Goal: Task Accomplishment & Management: Manage account settings

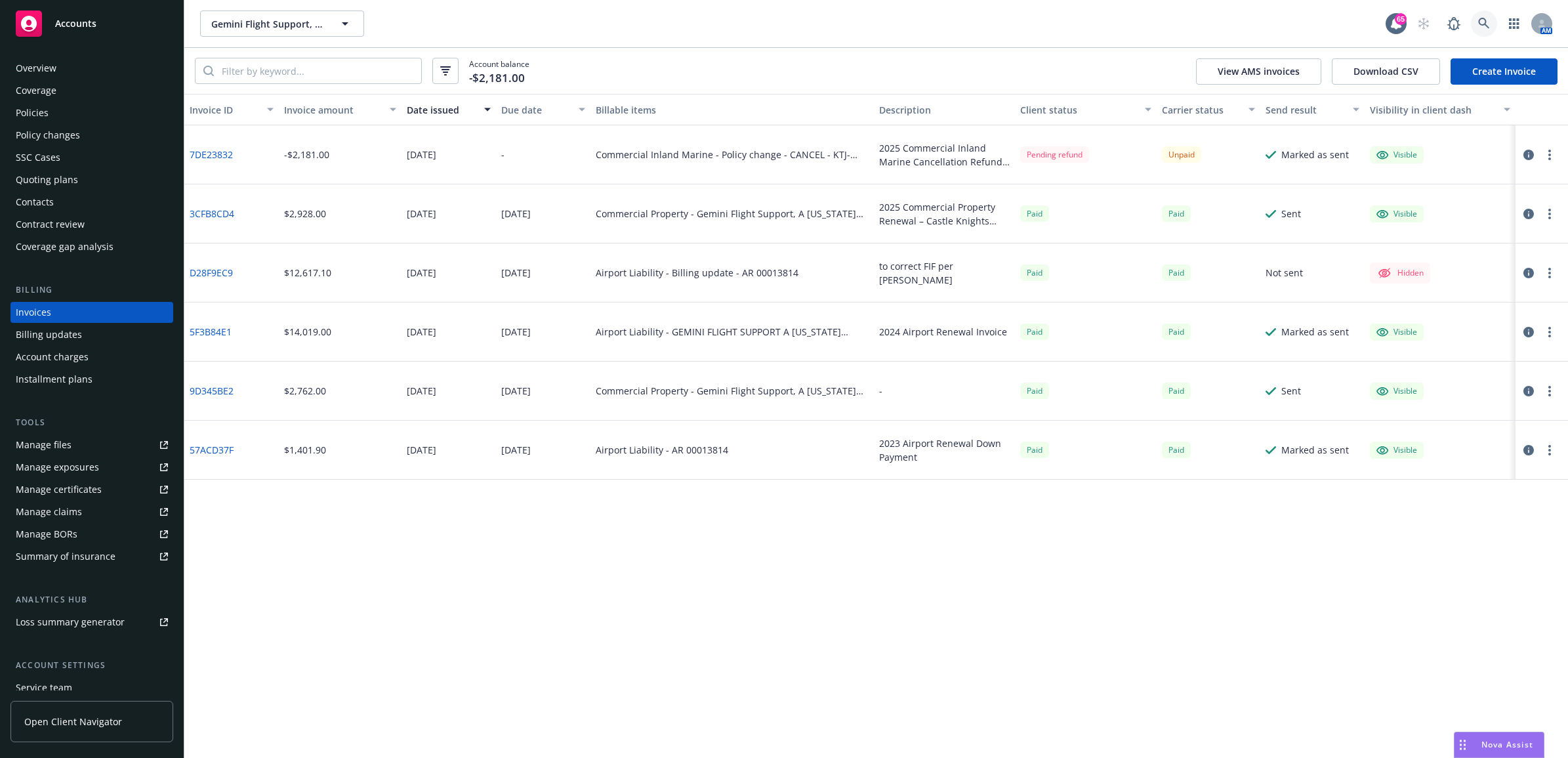
click at [1489, 16] on link at bounding box center [1484, 23] width 26 height 26
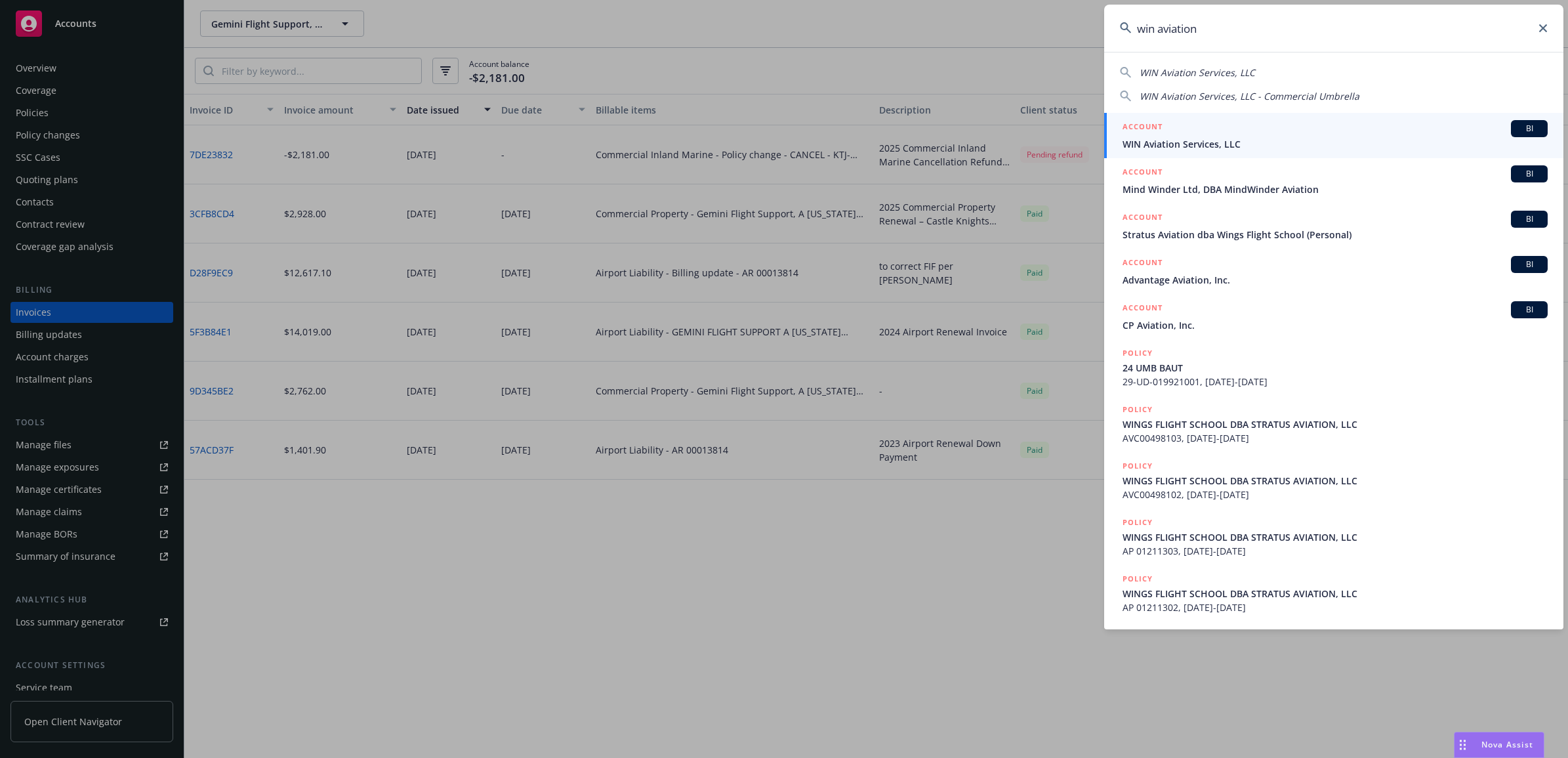
type input "win aviation"
click at [1250, 136] on div "ACCOUNT BI" at bounding box center [1335, 128] width 425 height 17
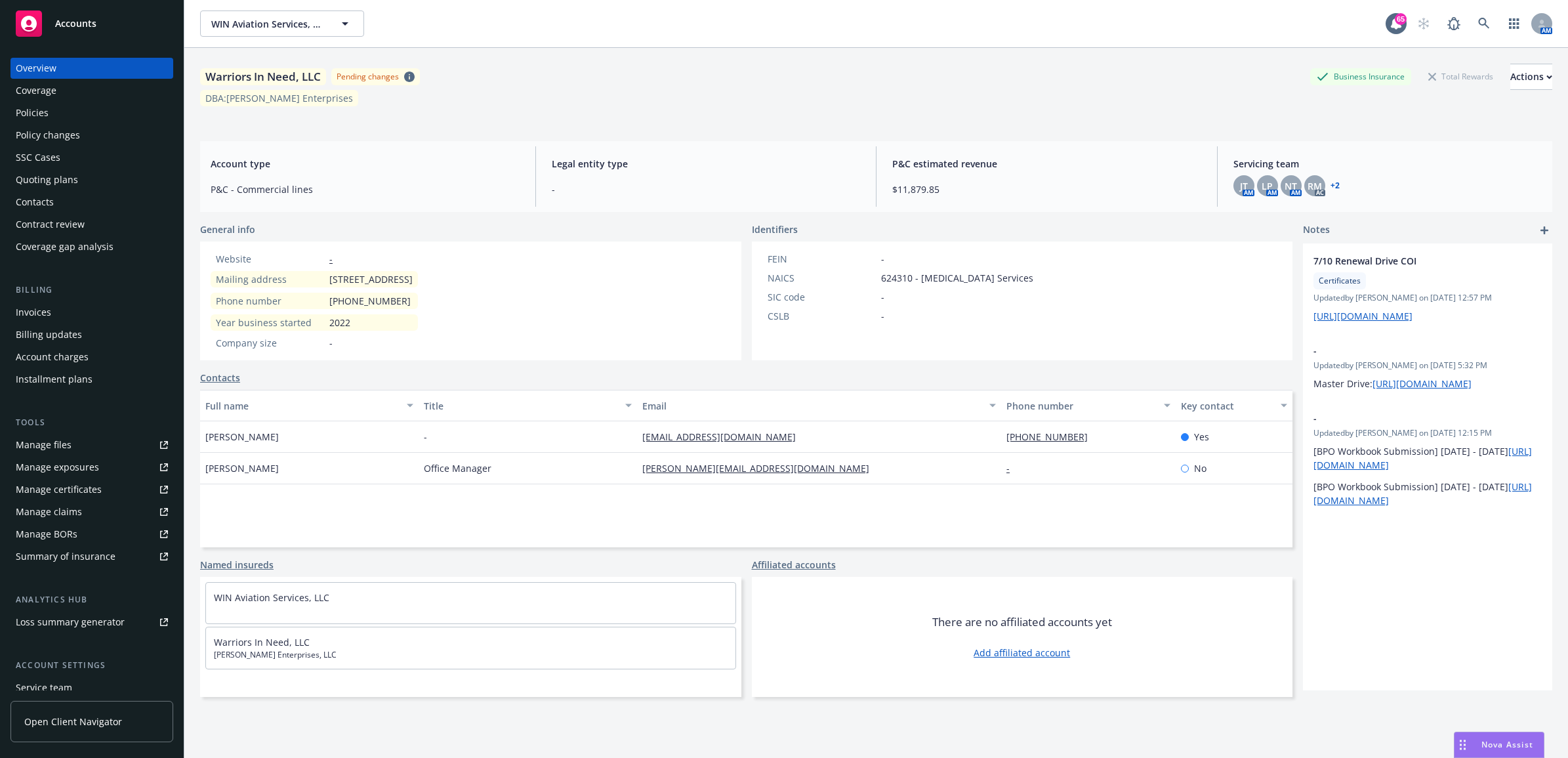
click at [57, 100] on div "Coverage" at bounding box center [92, 90] width 152 height 21
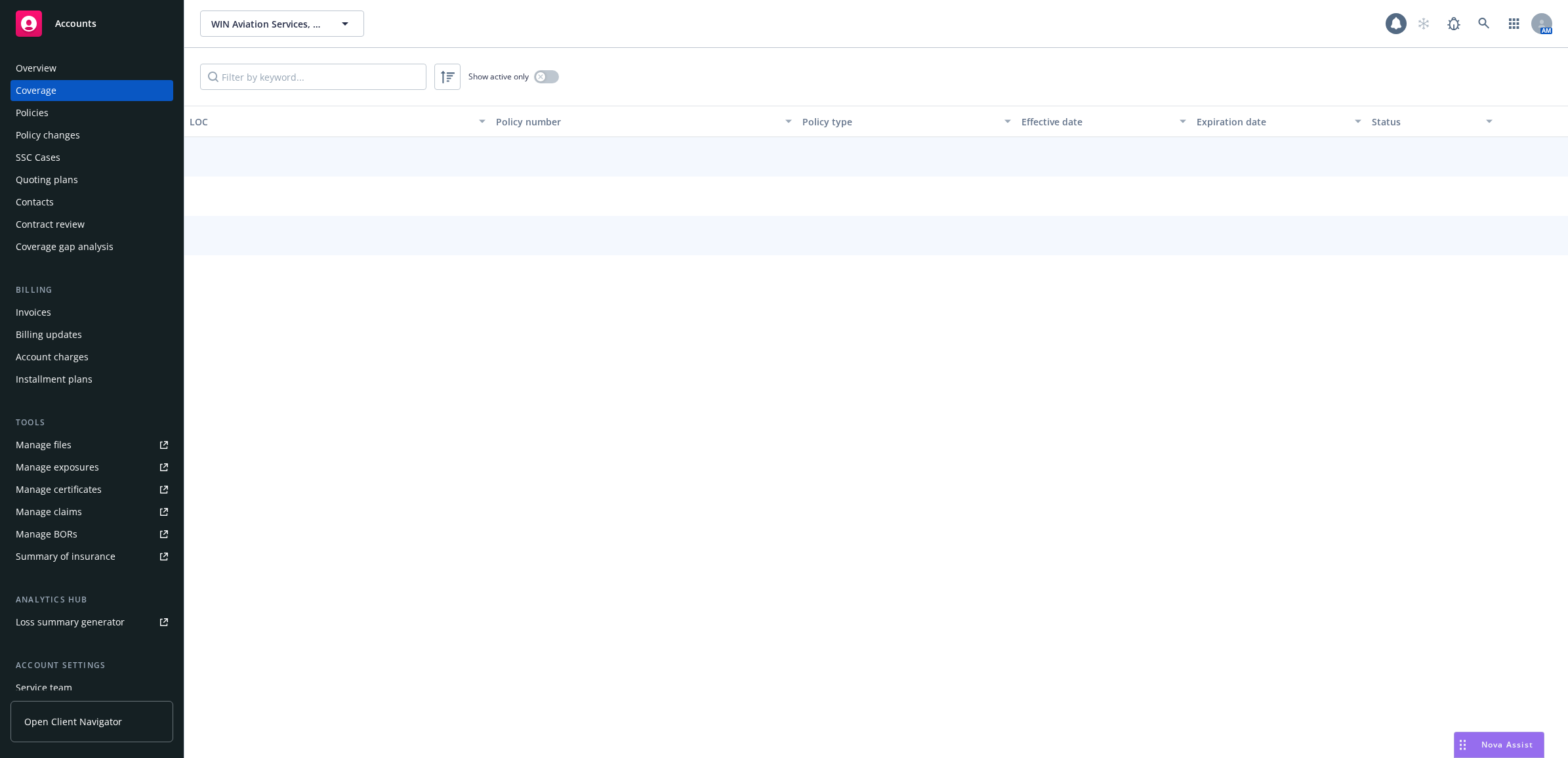
click at [56, 115] on div "Policies" at bounding box center [92, 113] width 152 height 21
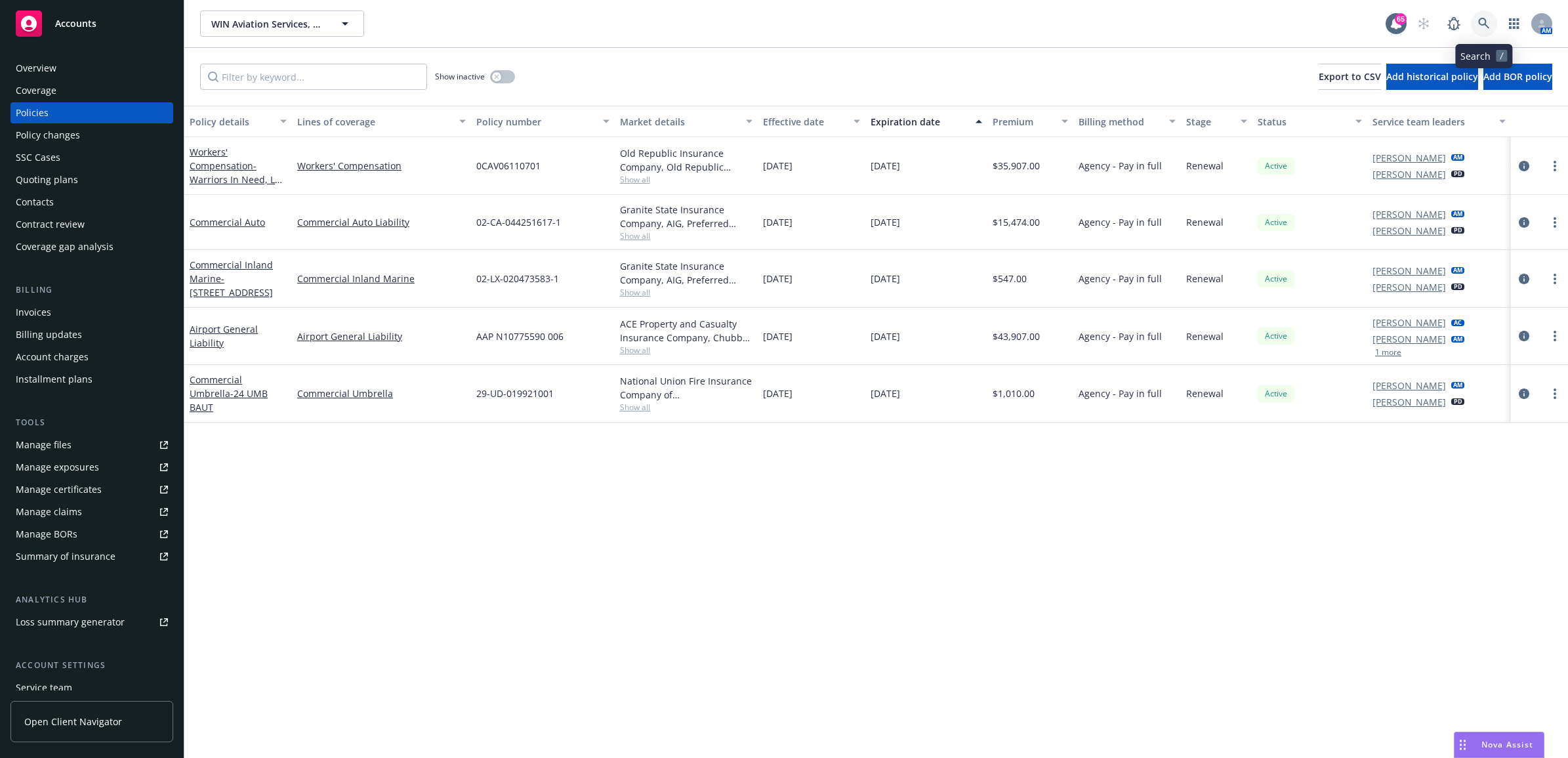
click at [1493, 28] on link at bounding box center [1484, 23] width 26 height 26
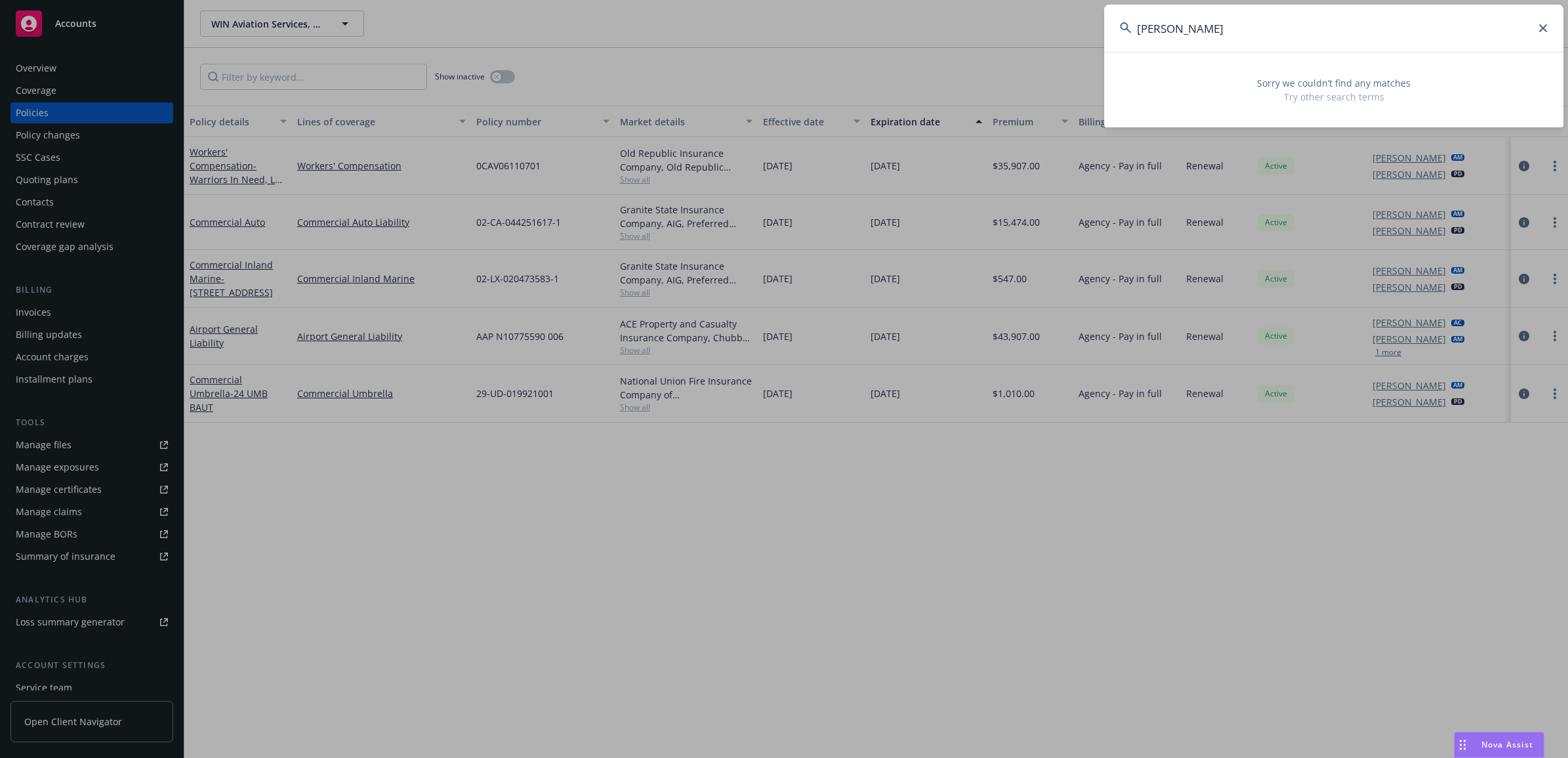
click at [1001, 0] on html "Accounts Overview Coverage Policies Policy changes SSC Cases Quoting plans Cont…" at bounding box center [784, 379] width 1568 height 758
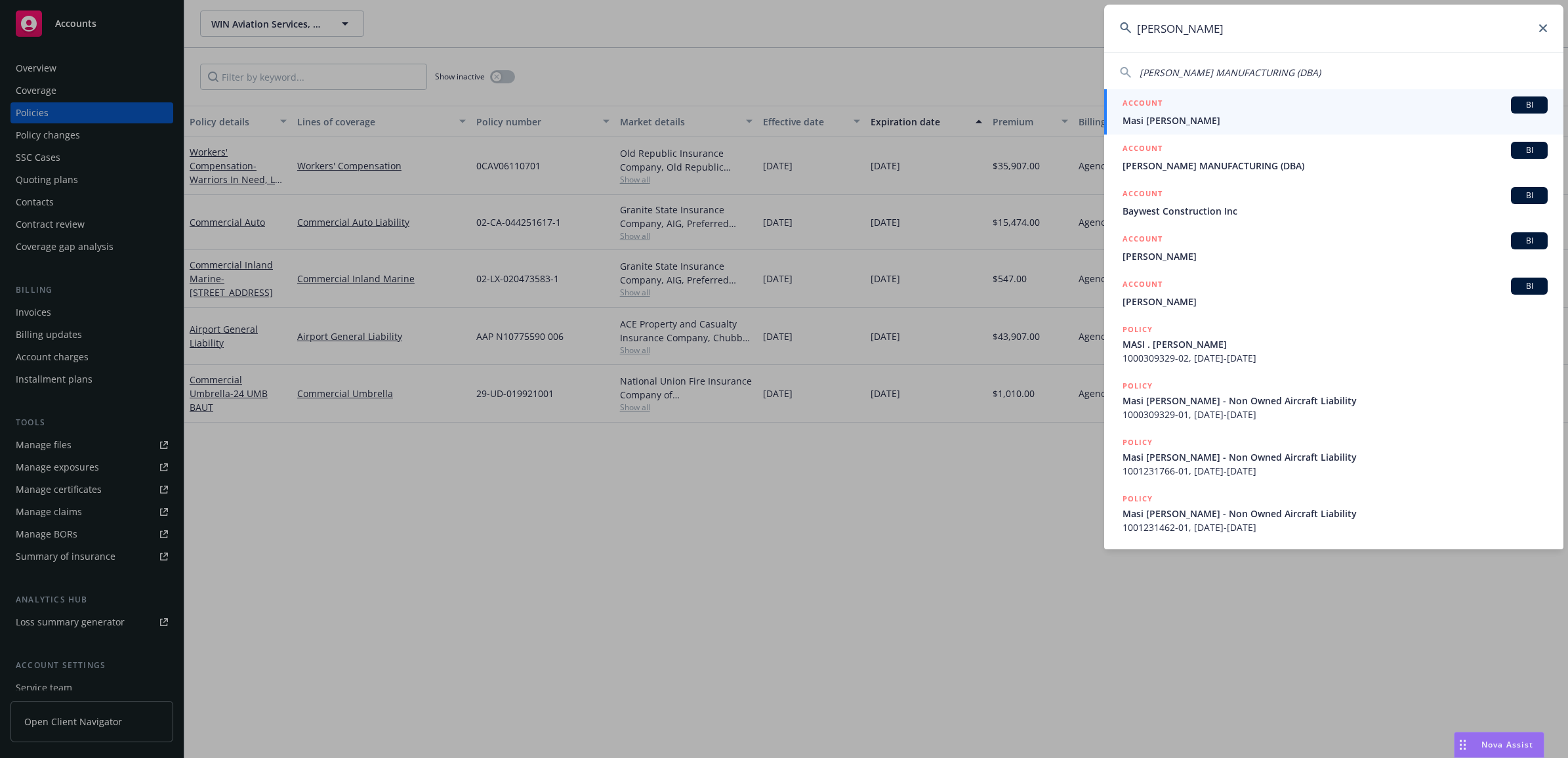
type input "bayless"
click at [1169, 113] on span "Masi [PERSON_NAME]" at bounding box center [1335, 120] width 425 height 14
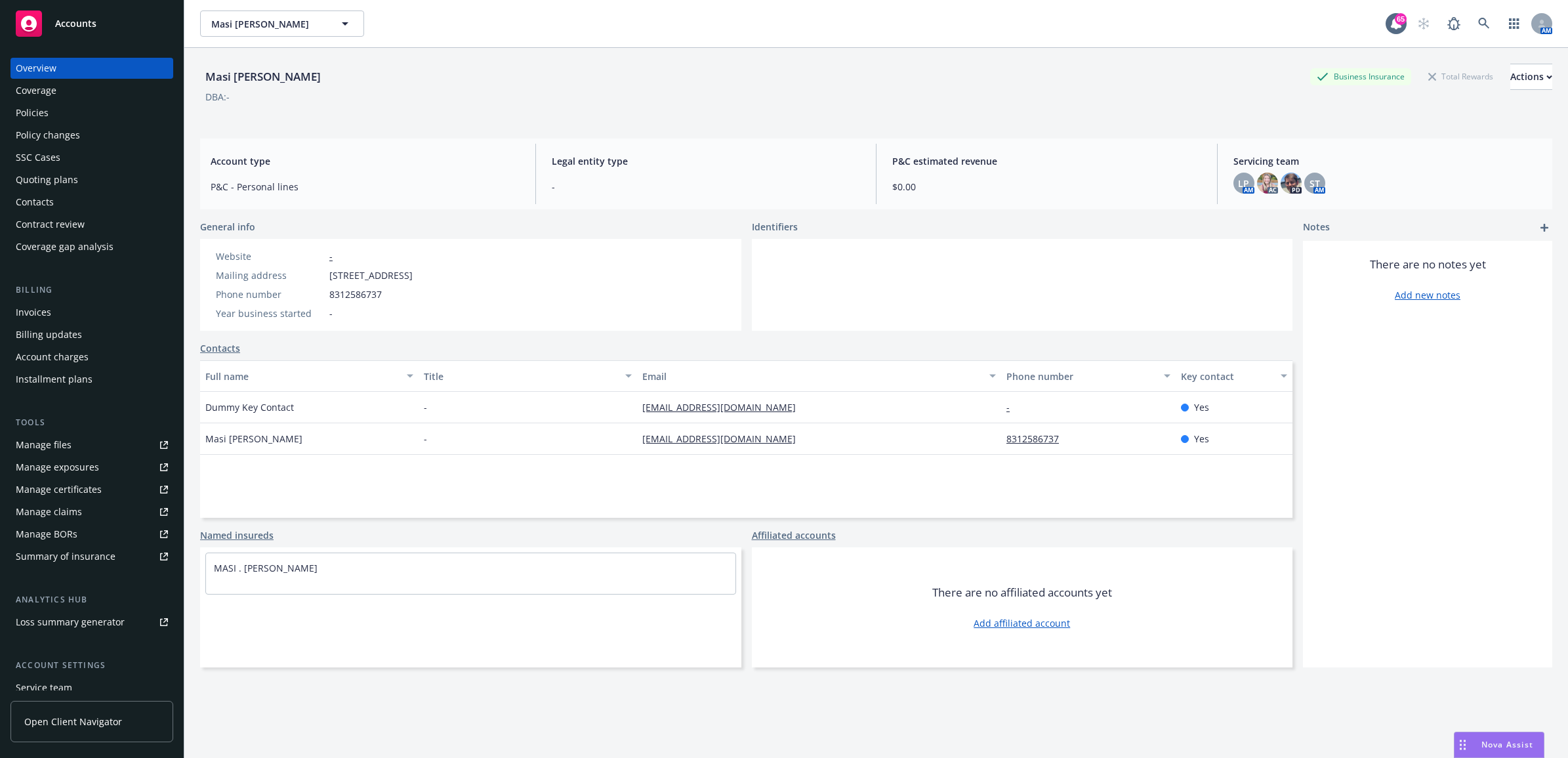
click at [76, 109] on div "Policies" at bounding box center [92, 113] width 152 height 21
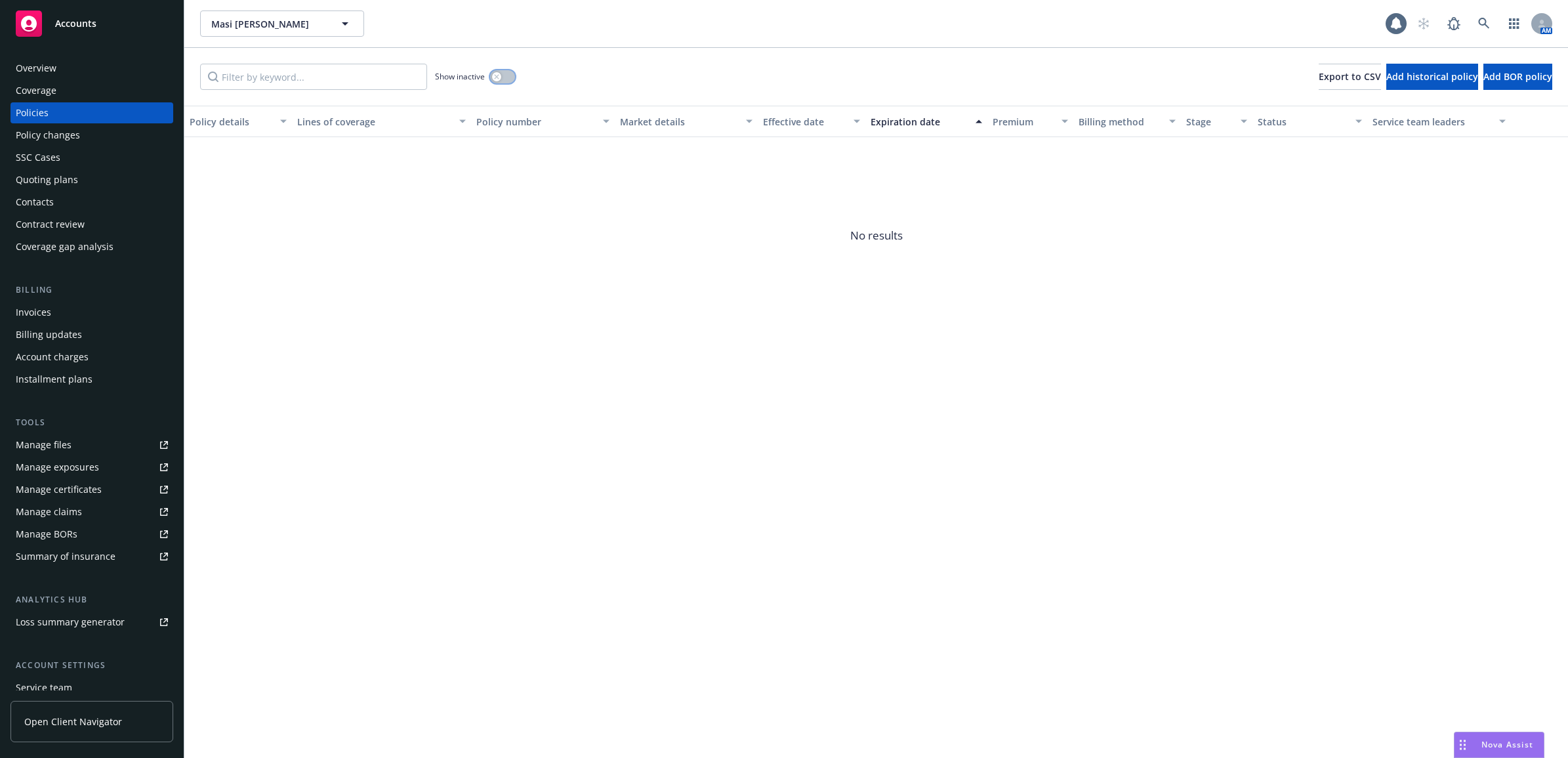
click at [495, 74] on icon "button" at bounding box center [496, 77] width 5 height 5
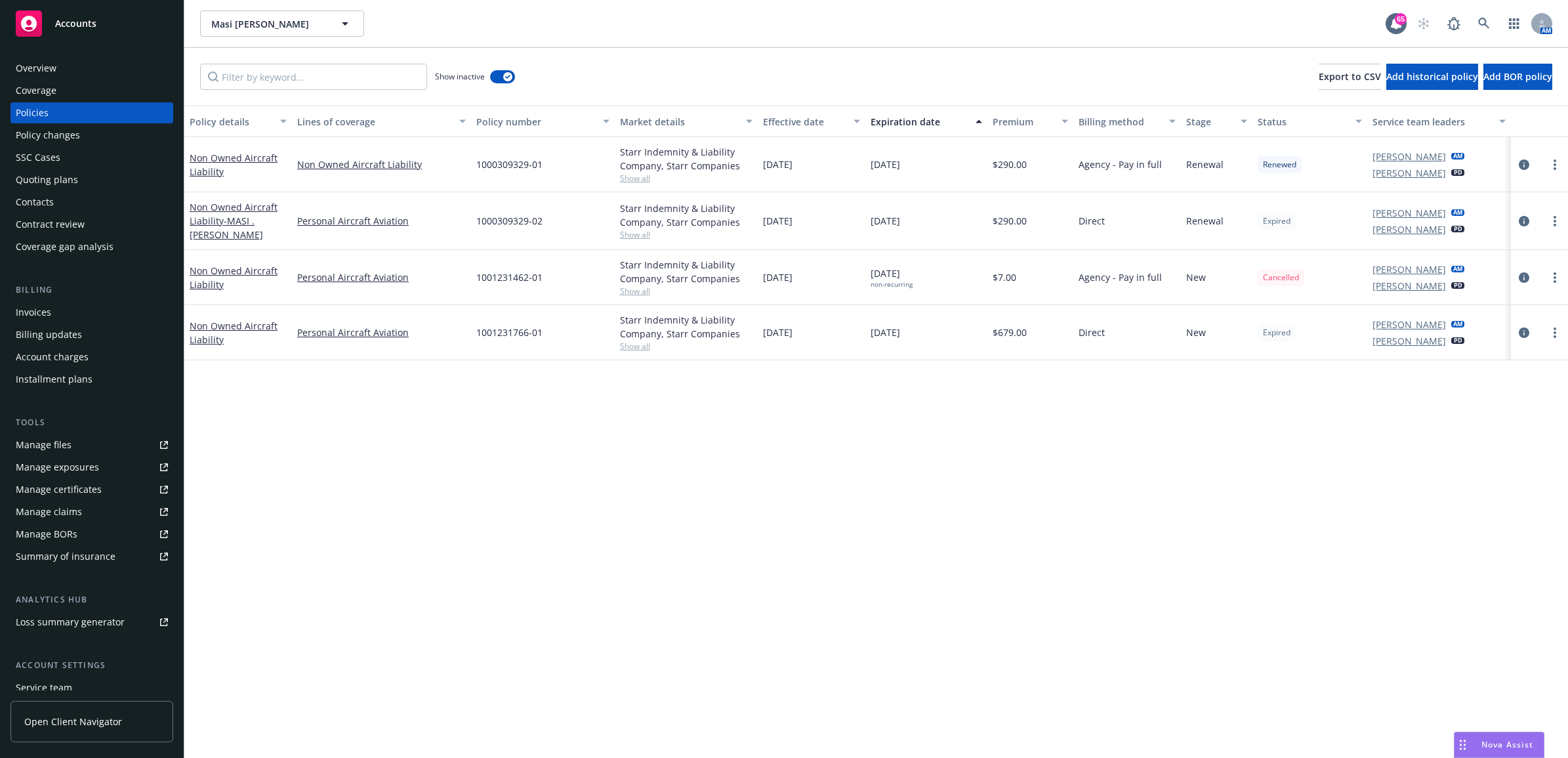
click at [96, 311] on div "Invoices" at bounding box center [92, 312] width 152 height 21
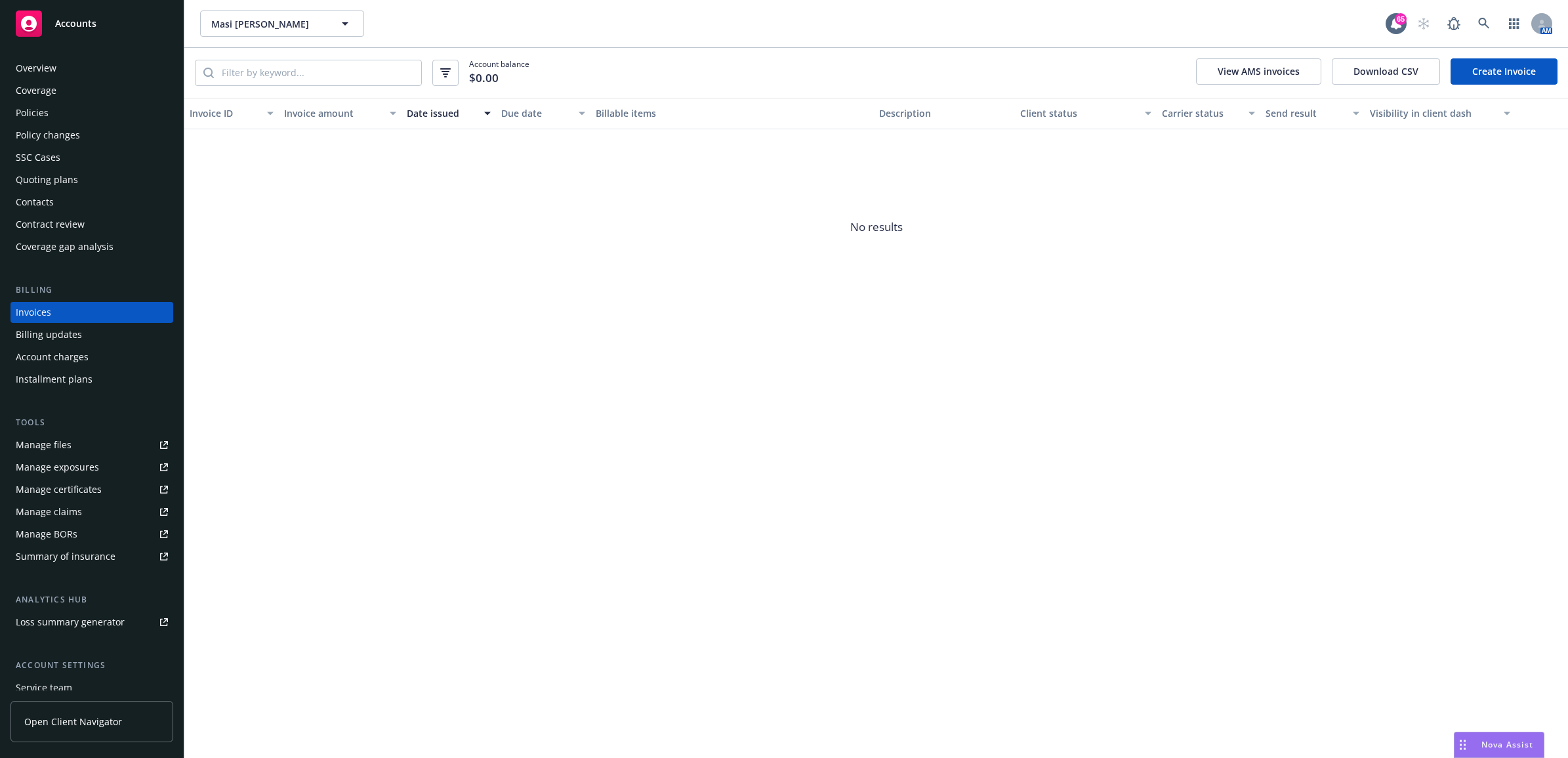
click at [47, 113] on div "Policies" at bounding box center [32, 113] width 33 height 21
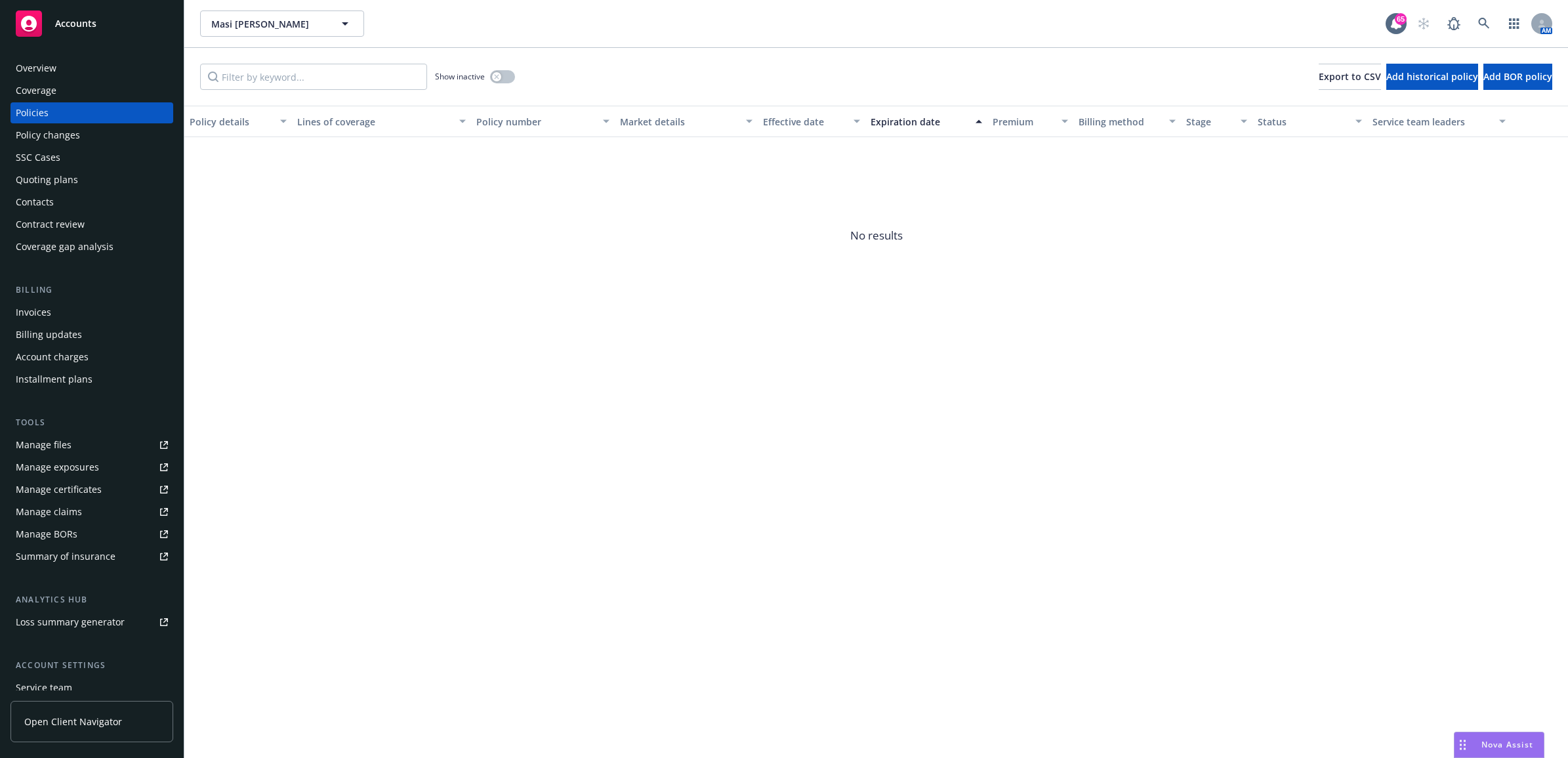
click at [109, 311] on div "Invoices" at bounding box center [92, 312] width 152 height 21
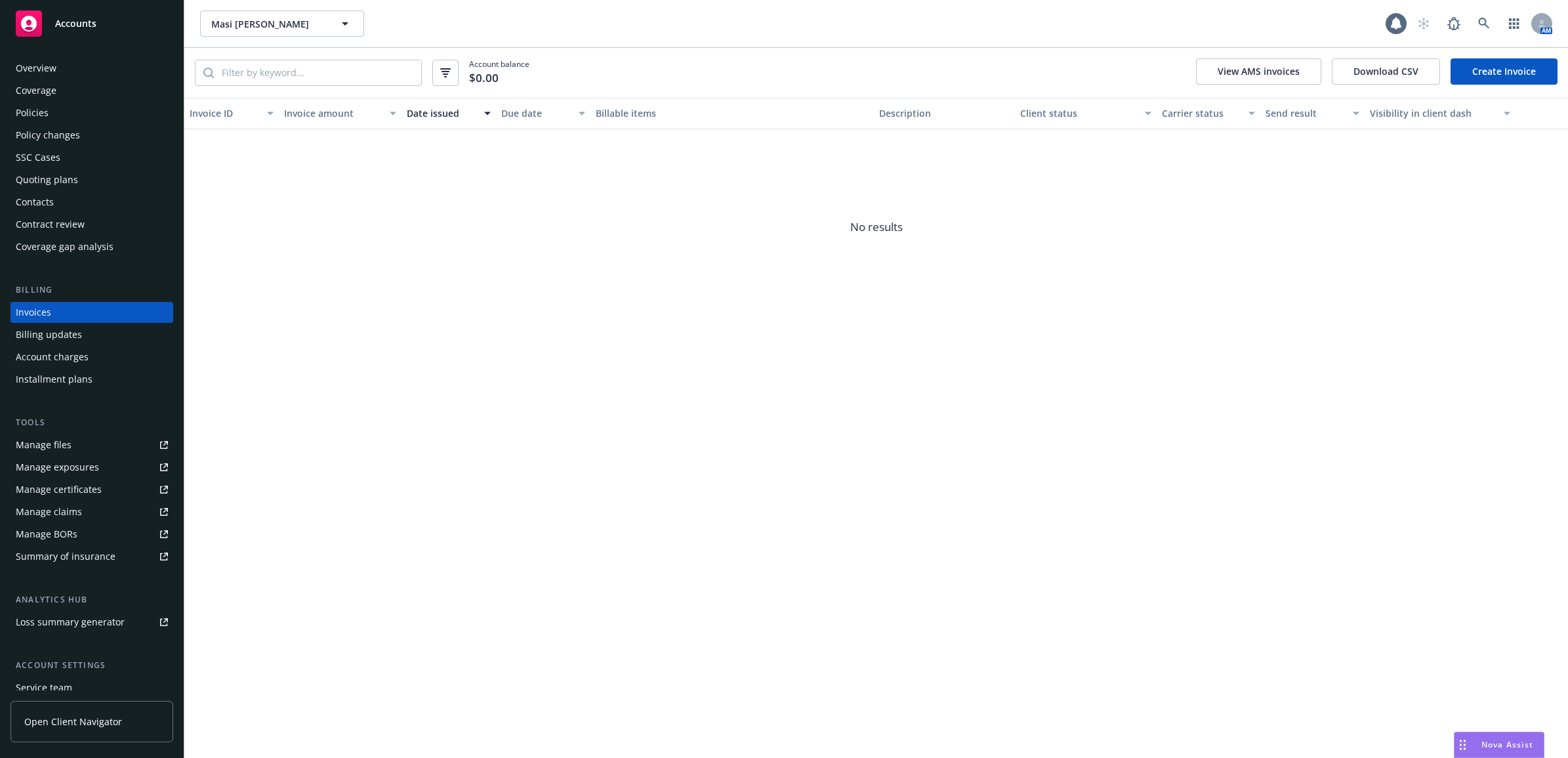
click at [100, 112] on div "Policies" at bounding box center [92, 113] width 152 height 21
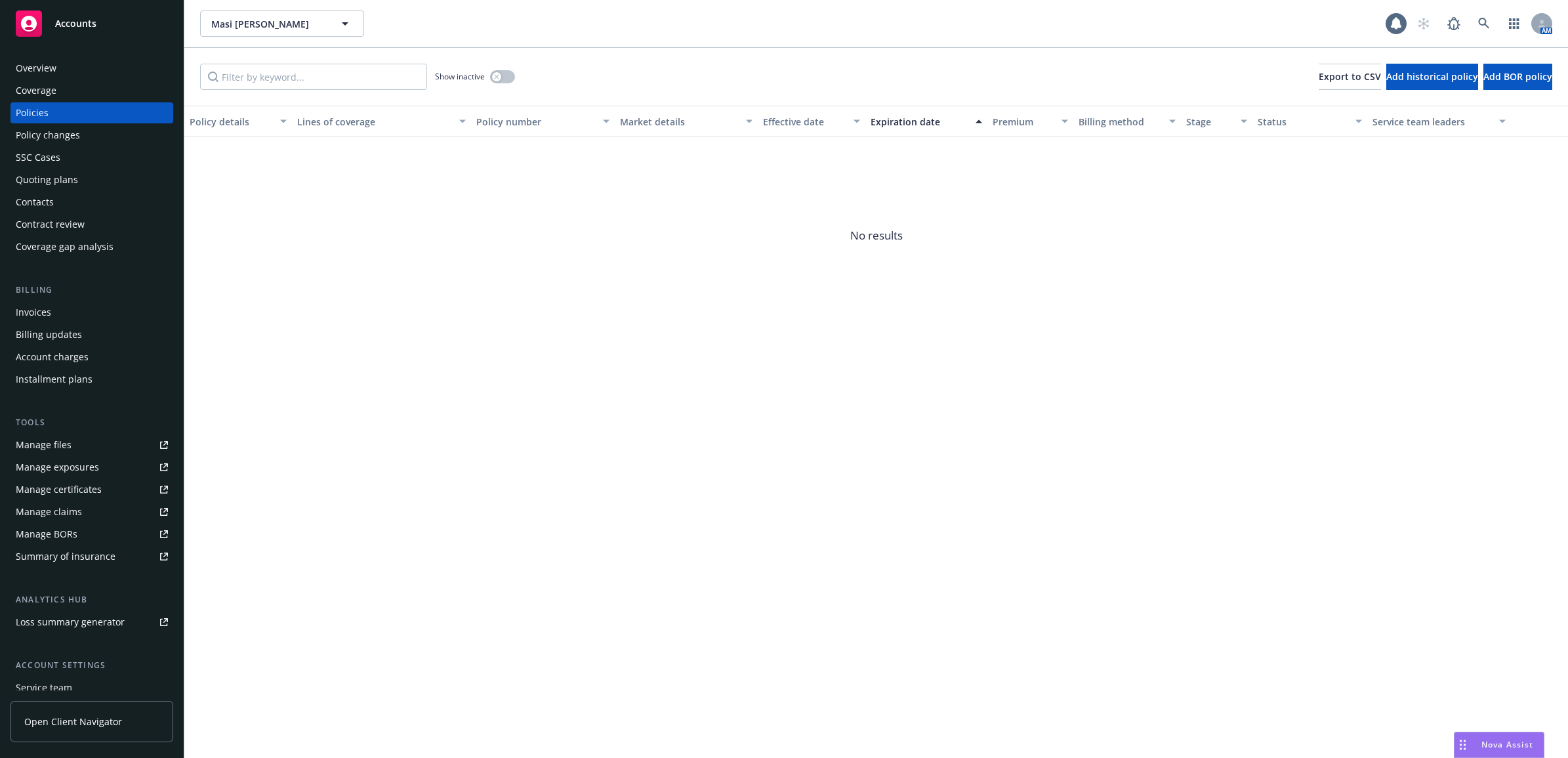
click at [496, 86] on div "Show inactive" at bounding box center [475, 77] width 80 height 26
click at [496, 77] on icon "button" at bounding box center [496, 77] width 5 height 5
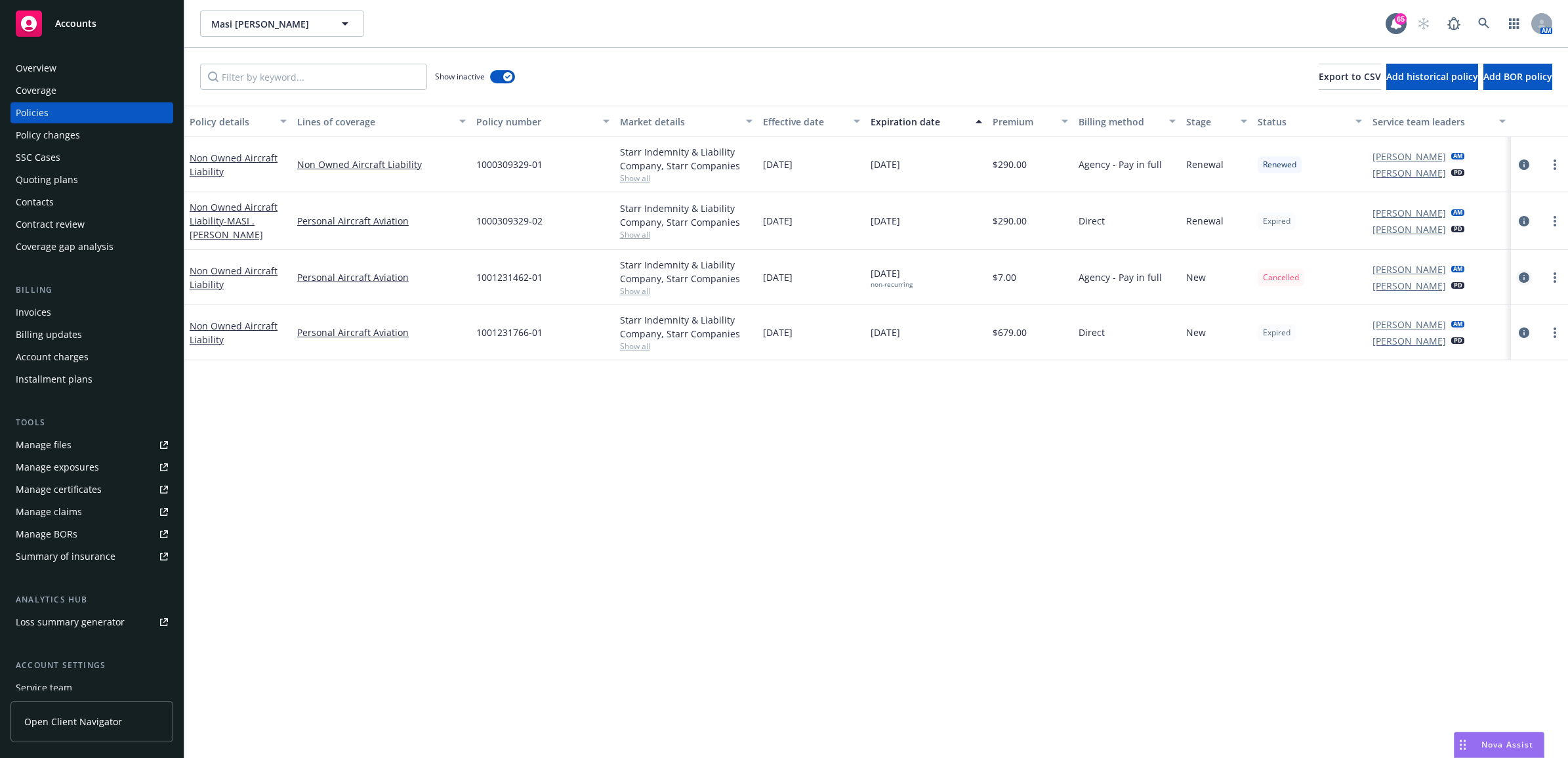
click at [1525, 274] on icon "circleInformation" at bounding box center [1523, 277] width 10 height 10
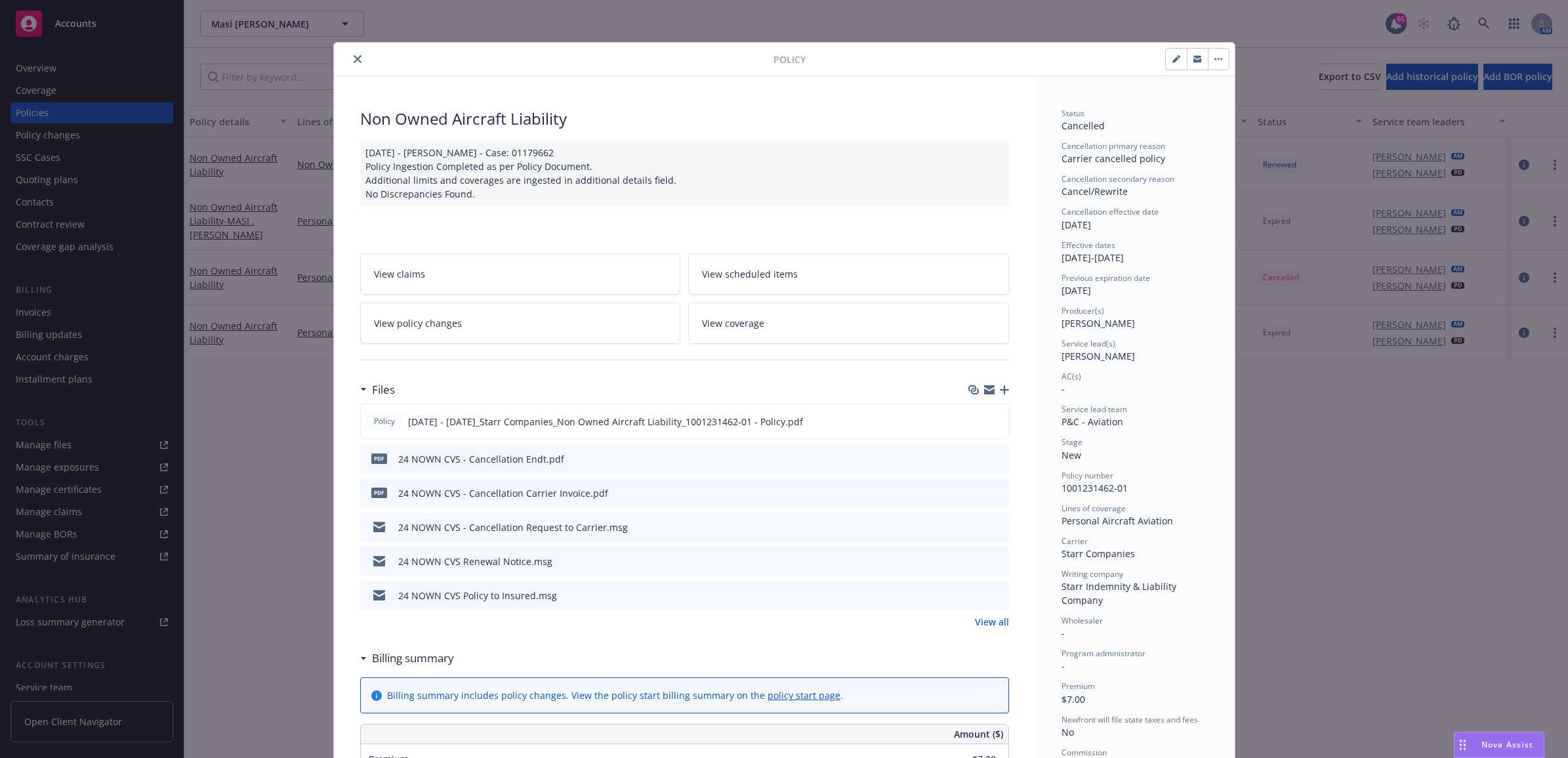
click at [991, 493] on icon "preview file" at bounding box center [996, 493] width 12 height 10
click at [350, 64] on button "close" at bounding box center [357, 58] width 16 height 16
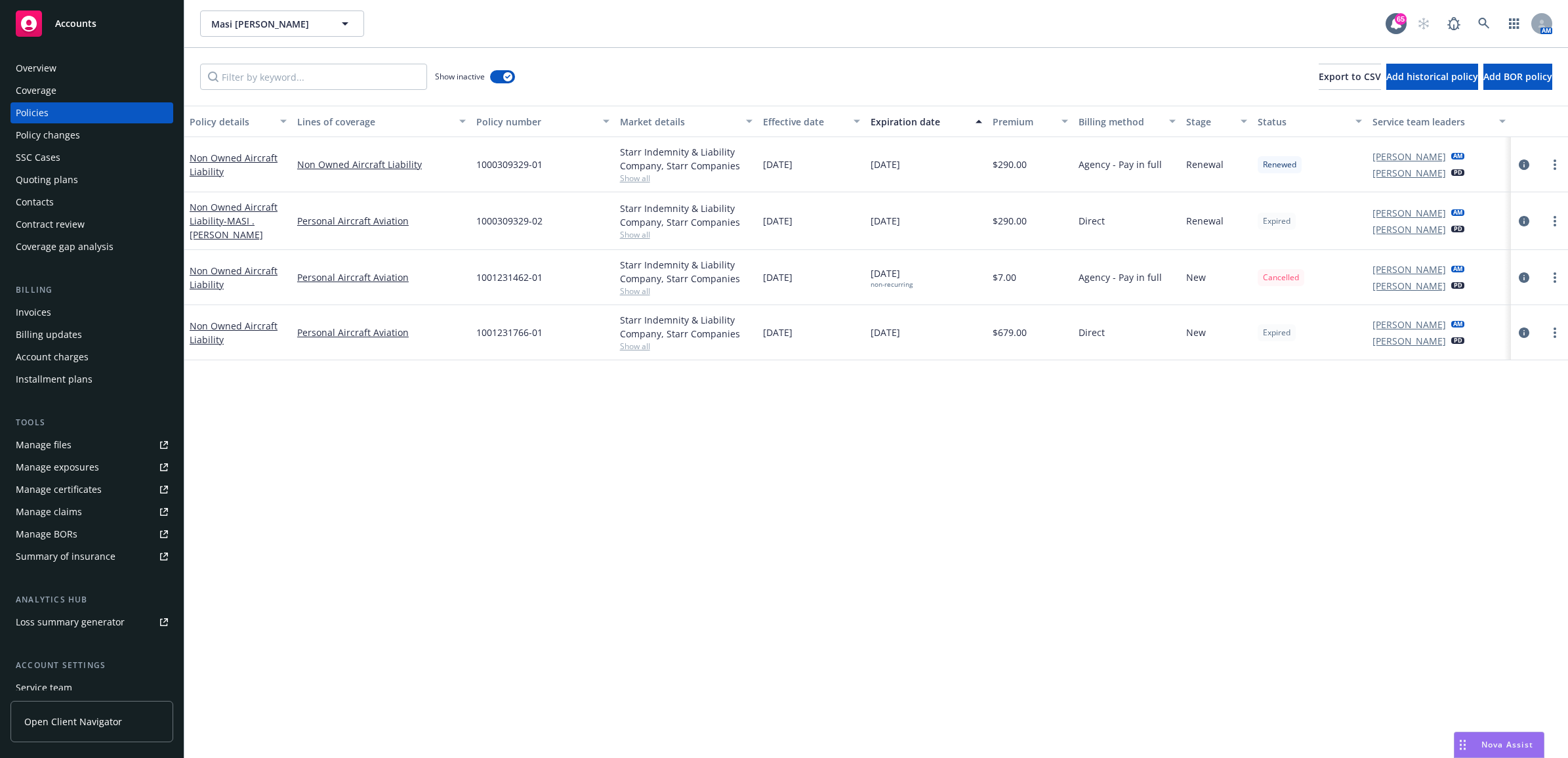
click at [87, 305] on div "Invoices" at bounding box center [92, 312] width 152 height 21
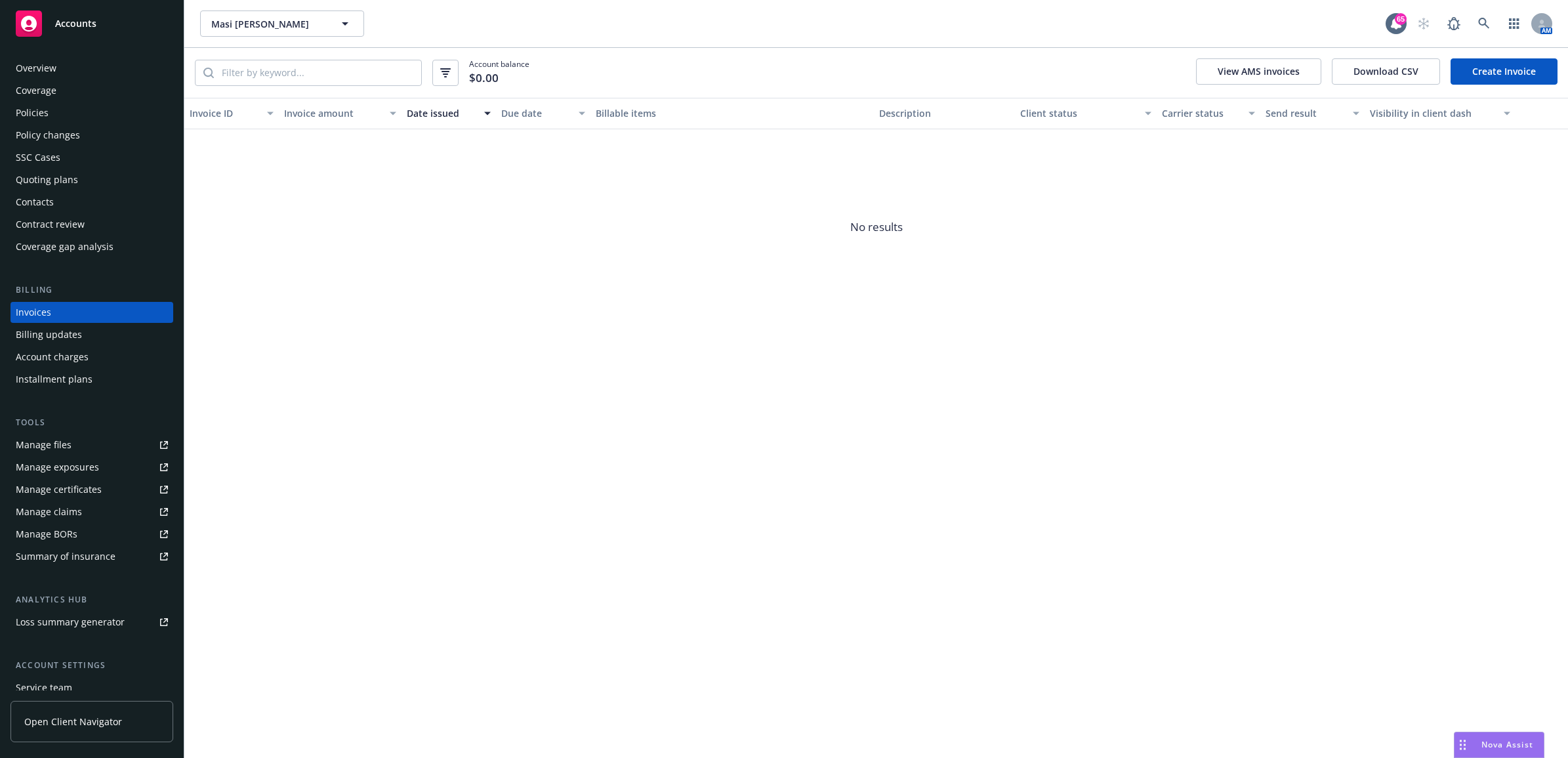
click at [1496, 77] on link "Create Invoice" at bounding box center [1504, 71] width 107 height 26
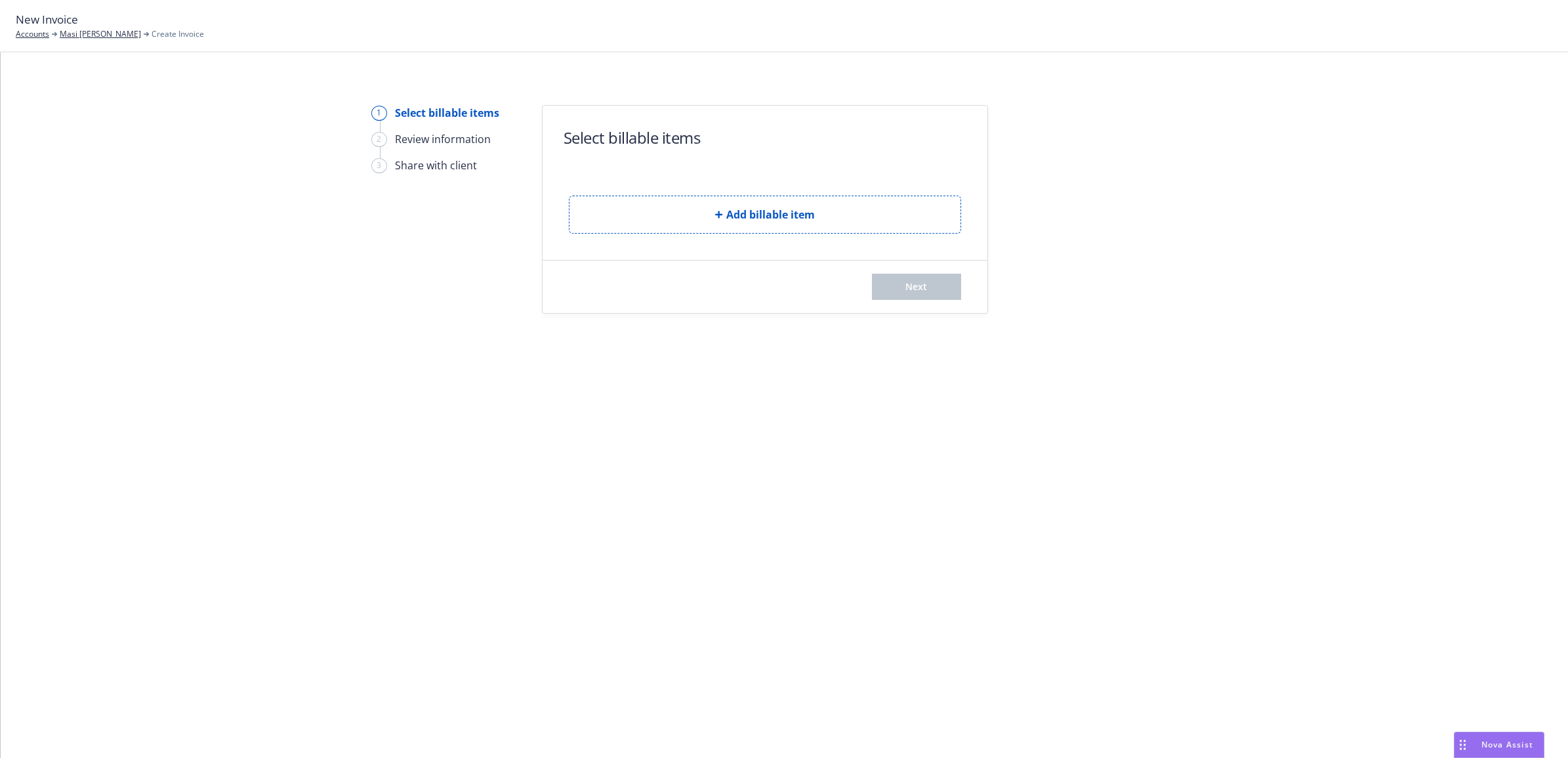
click at [693, 210] on button "Add billable item" at bounding box center [765, 214] width 392 height 38
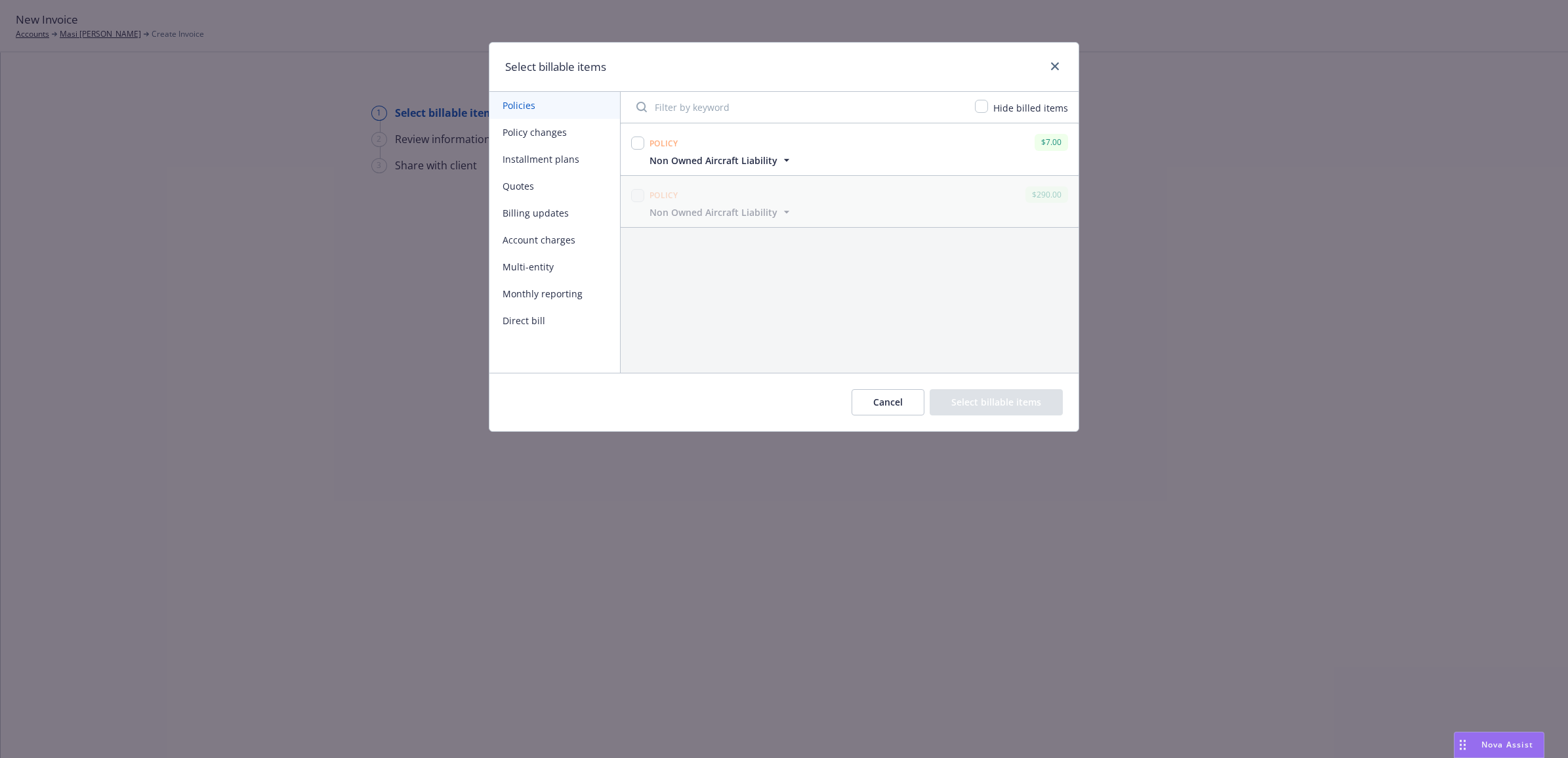
click at [549, 125] on button "Policy changes" at bounding box center [555, 132] width 130 height 27
click at [638, 149] on input "checkbox" at bounding box center [637, 143] width 13 height 13
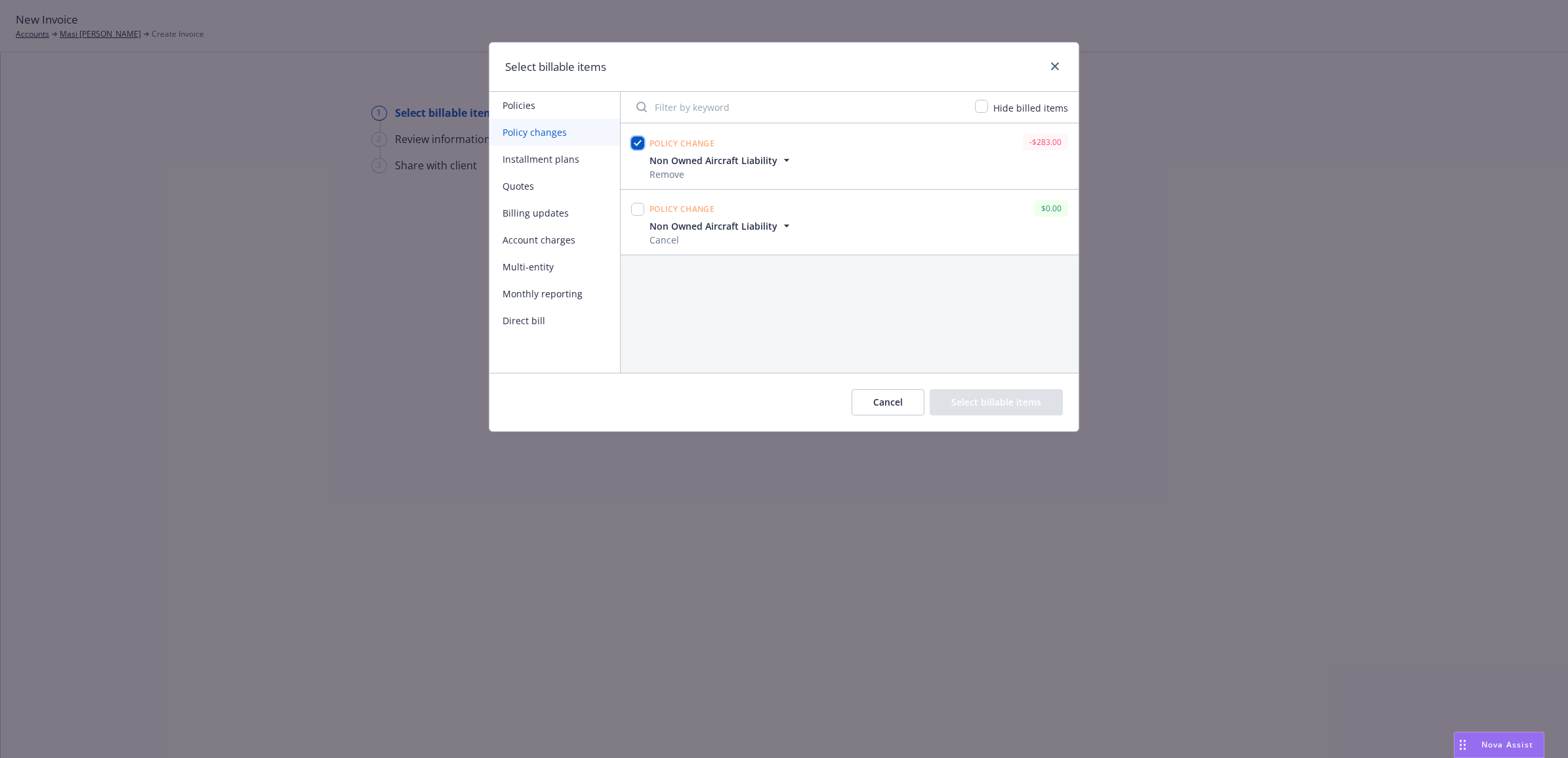
checkbox input "true"
click at [1047, 402] on button "Select billable items" at bounding box center [996, 402] width 133 height 26
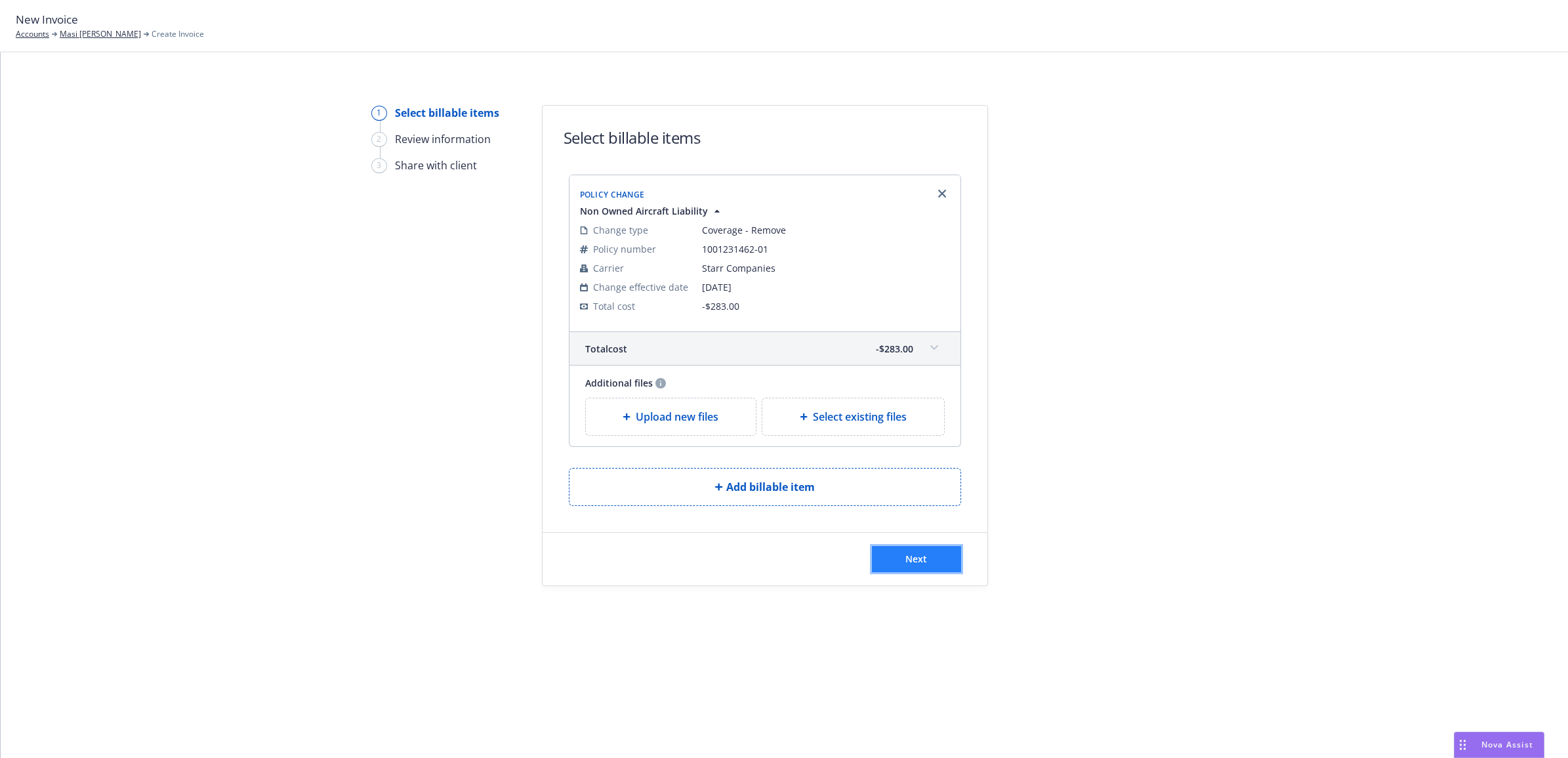
click at [933, 565] on button "Next" at bounding box center [916, 559] width 90 height 26
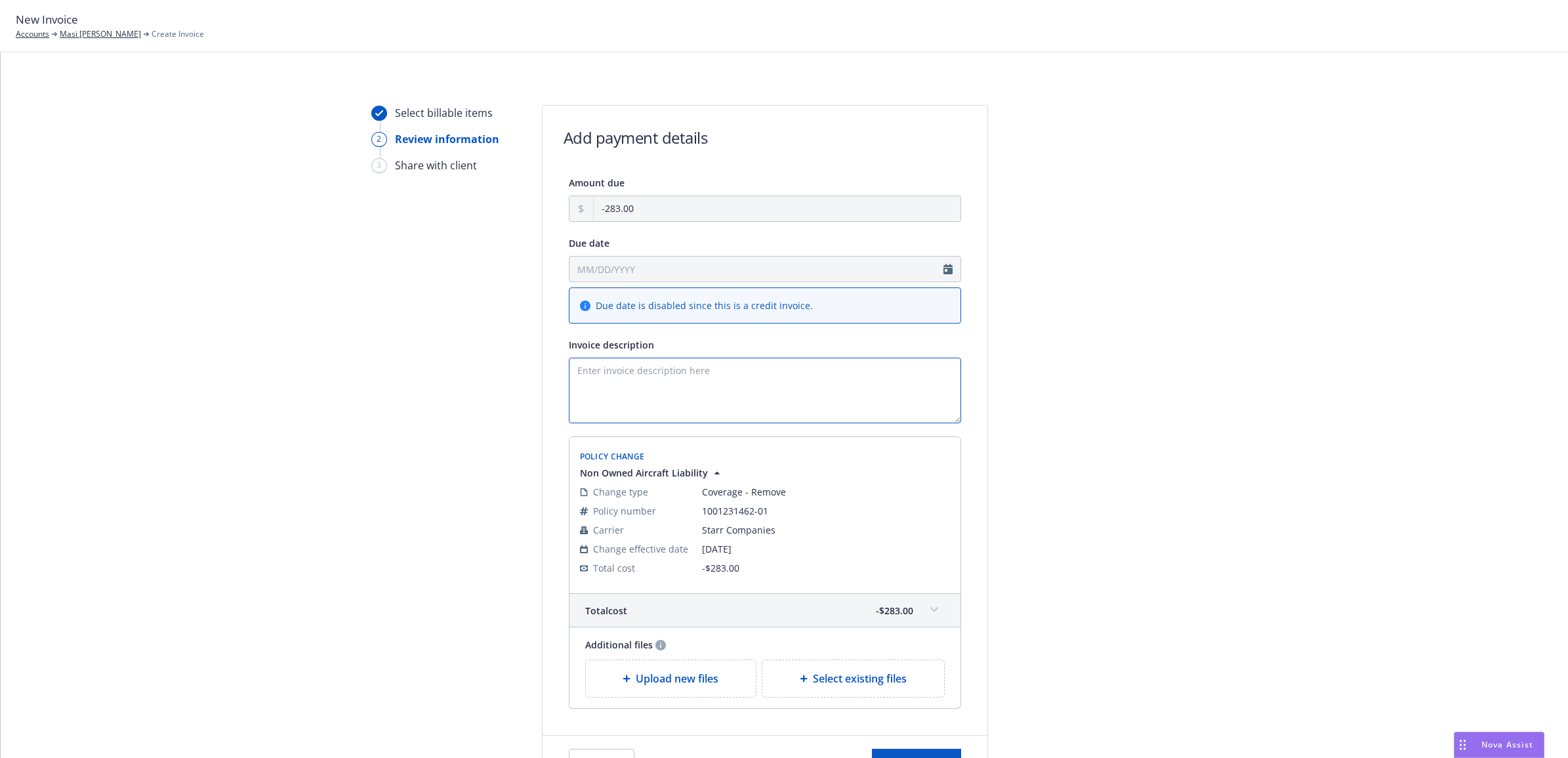
click at [891, 407] on textarea "Invoice description" at bounding box center [765, 390] width 392 height 66
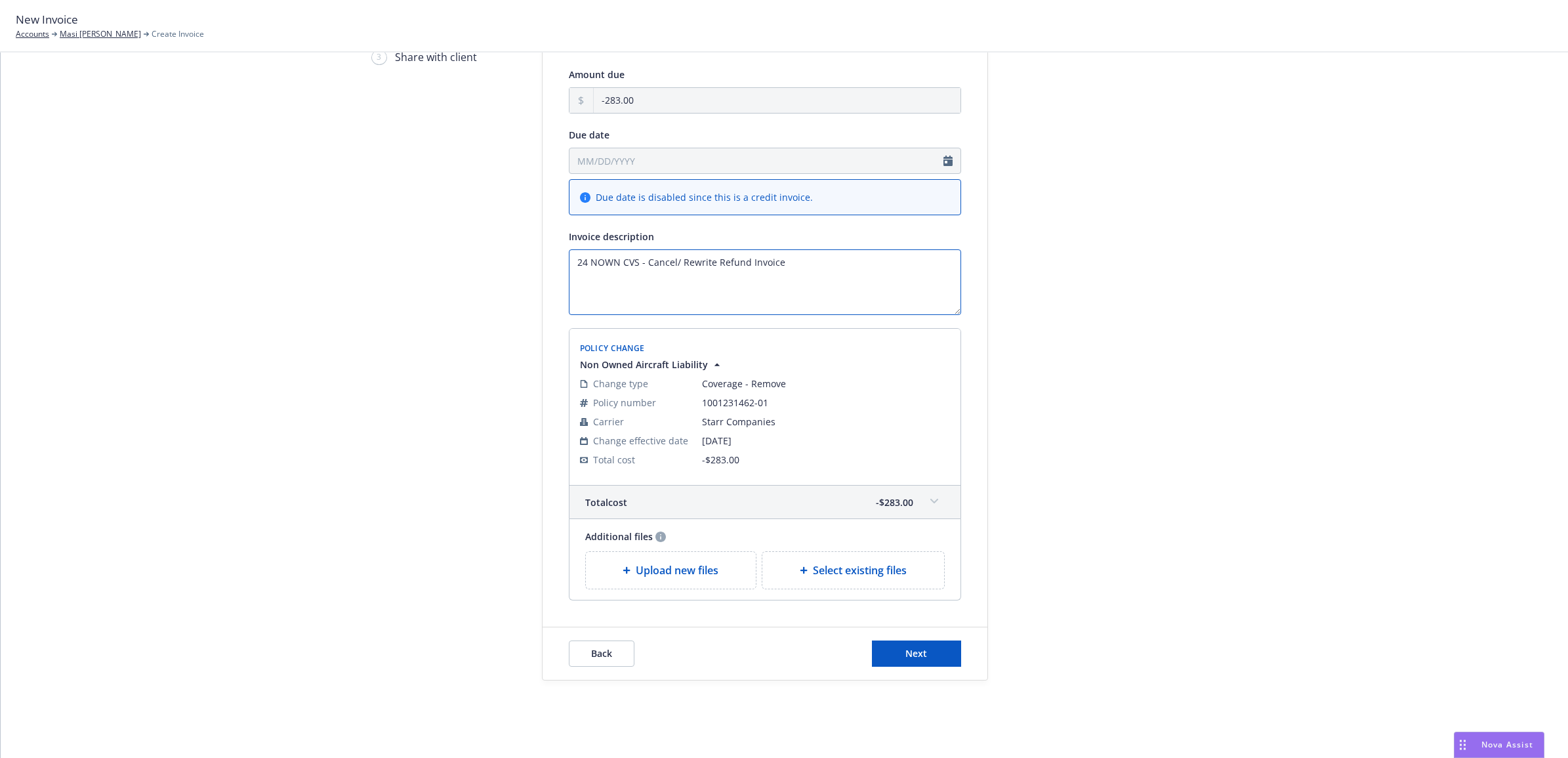
scroll to position [116, 0]
type textarea "24 NOWN CVS - Cancel/ Rewrite Refund Invoice"
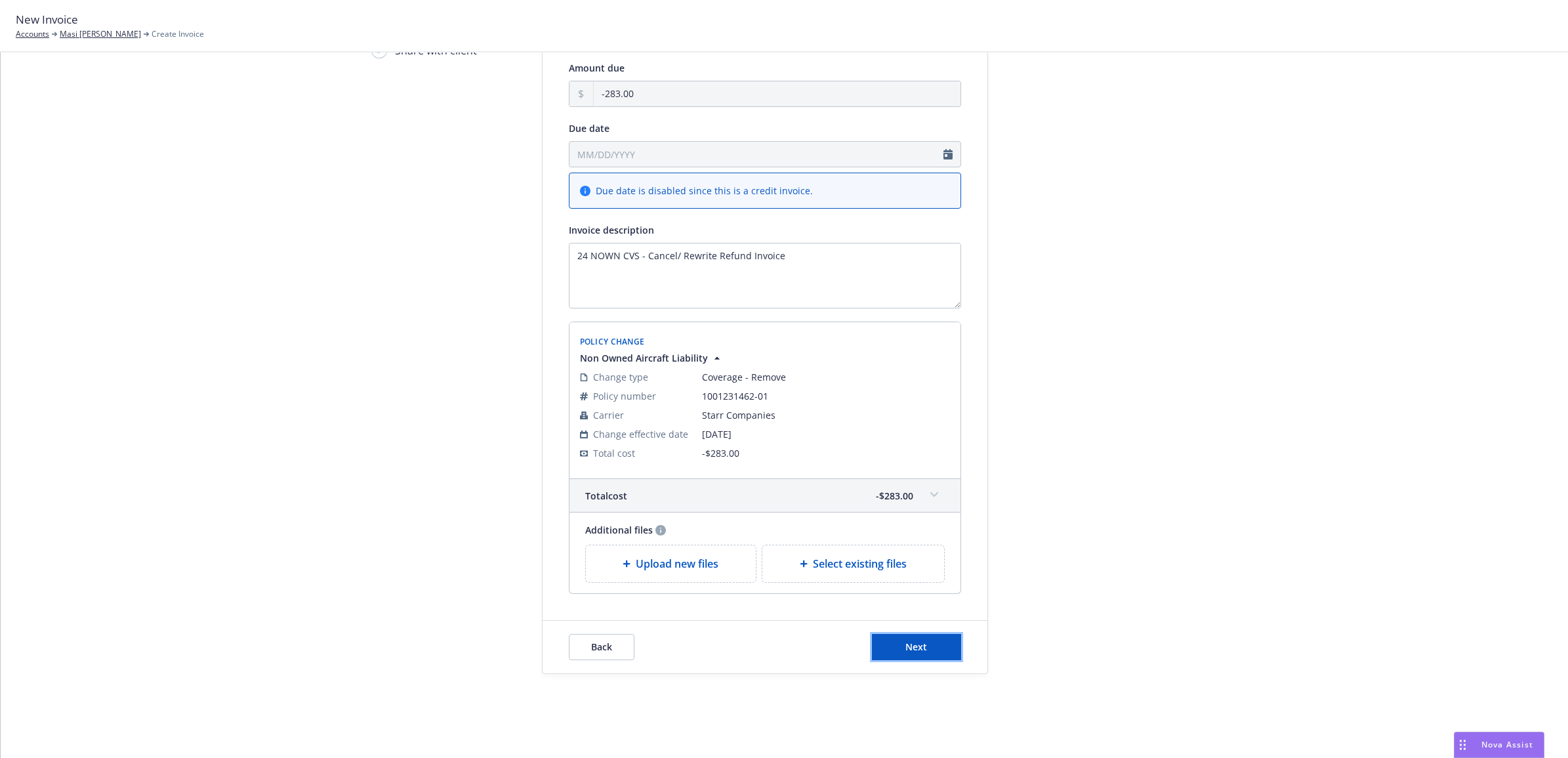
click at [923, 635] on button "Next" at bounding box center [916, 647] width 90 height 26
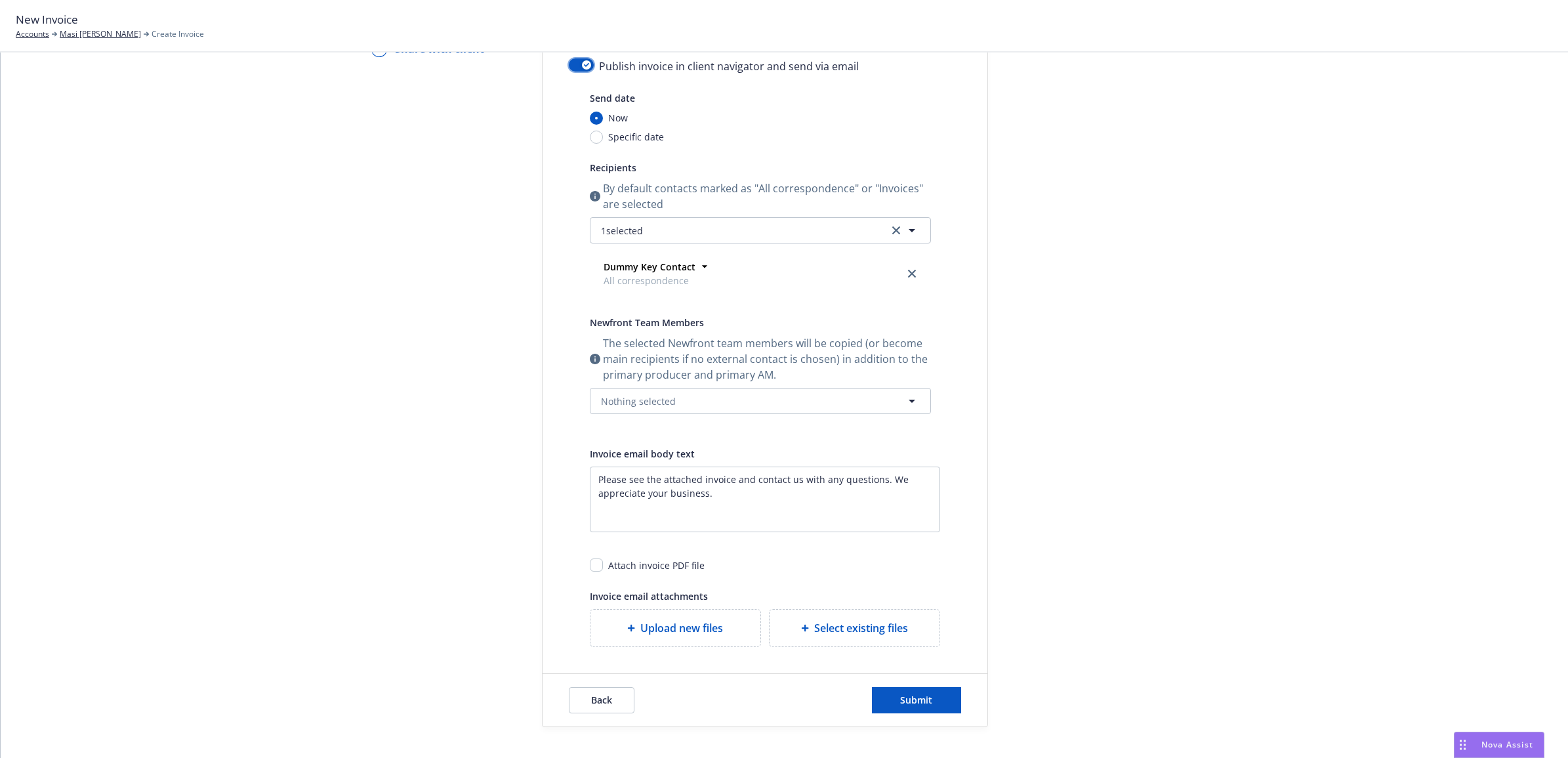
click at [572, 61] on button "button" at bounding box center [581, 64] width 25 height 13
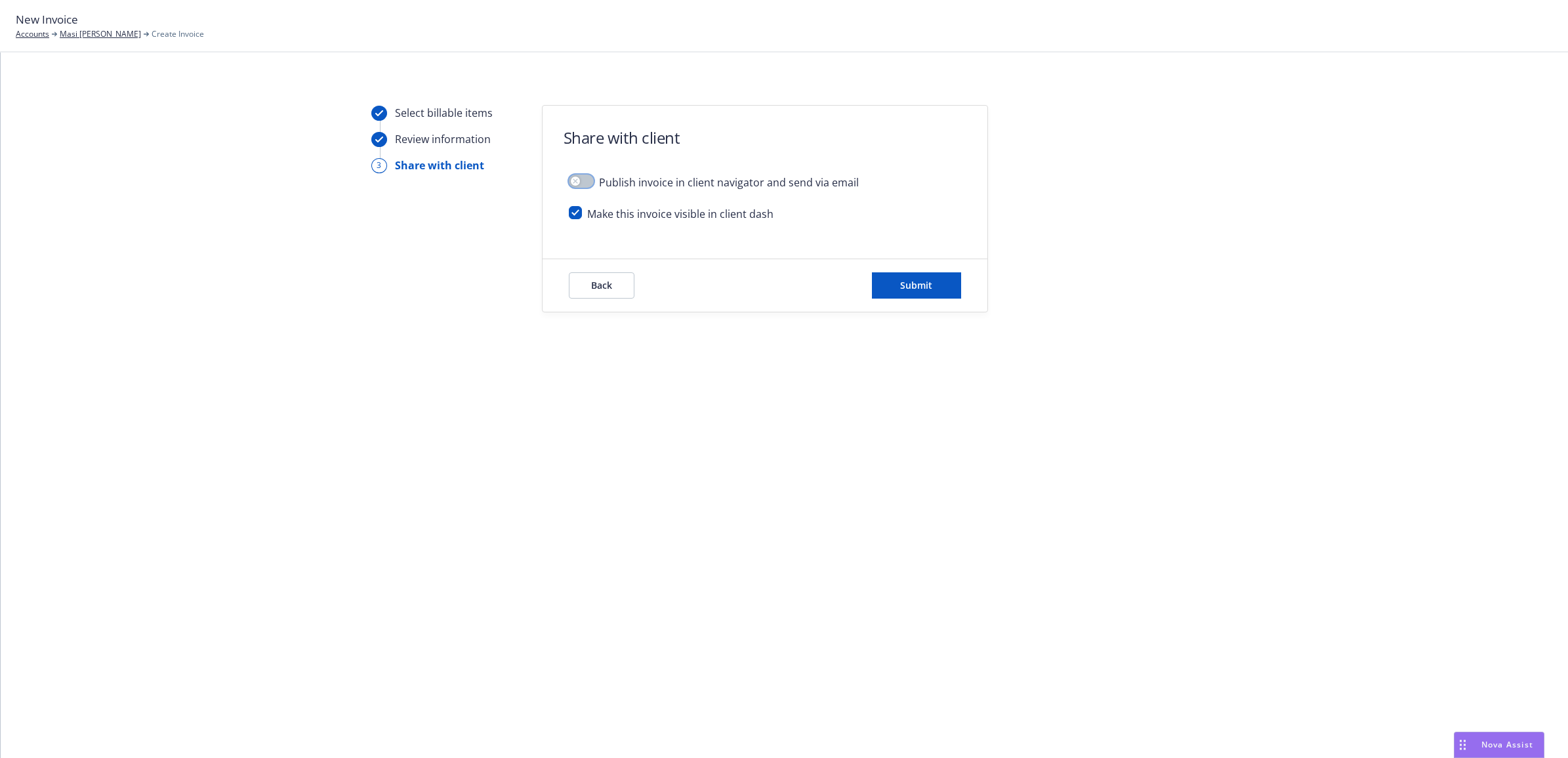
scroll to position [0, 0]
click at [922, 271] on div "Back Submit" at bounding box center [765, 285] width 445 height 52
click at [927, 289] on span "Submit" at bounding box center [916, 285] width 32 height 12
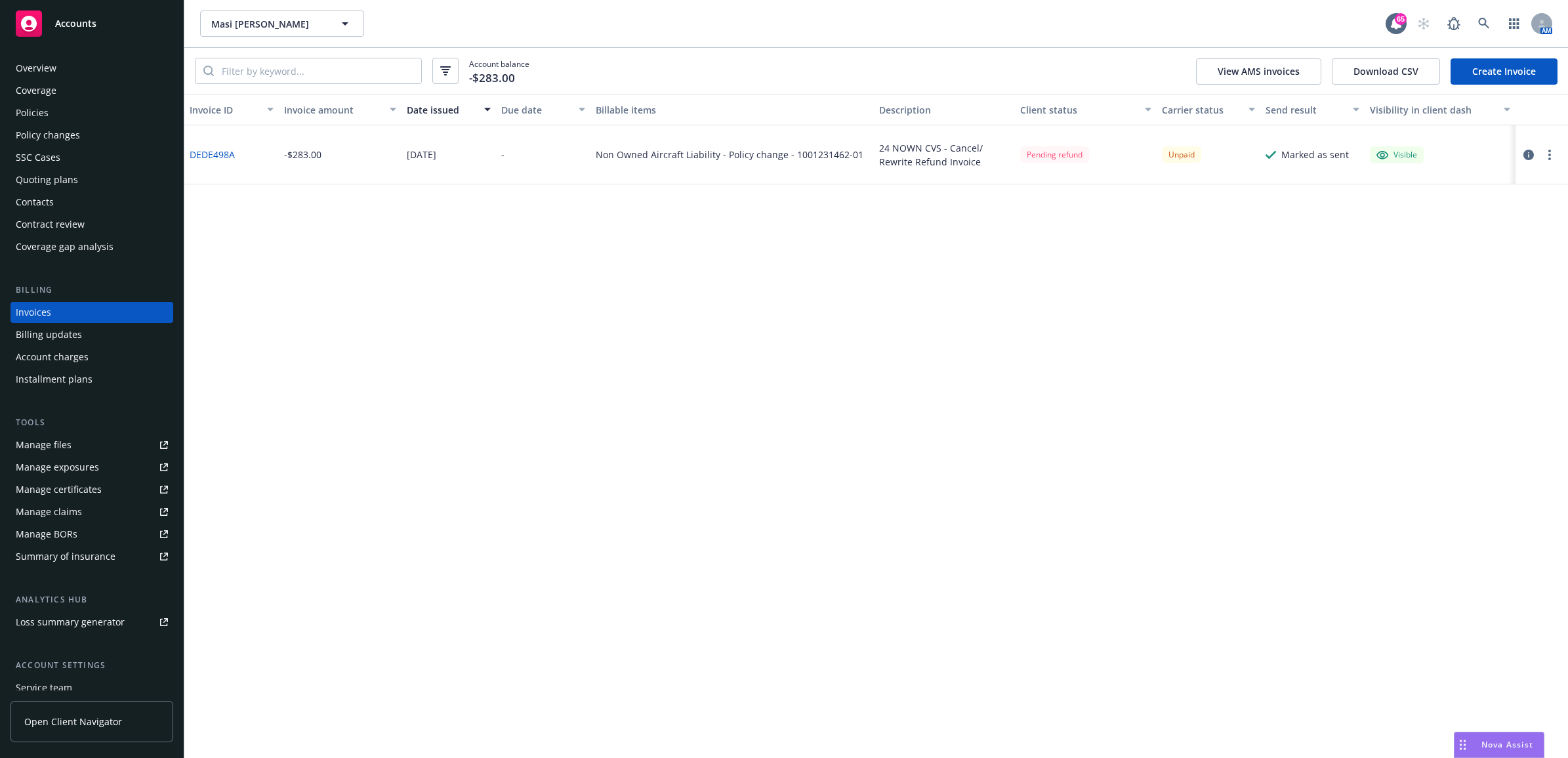
drag, startPoint x: 73, startPoint y: 119, endPoint x: 93, endPoint y: 123, distance: 20.4
click at [73, 119] on div "Policies" at bounding box center [92, 113] width 152 height 21
